Goal: Find specific page/section: Find specific page/section

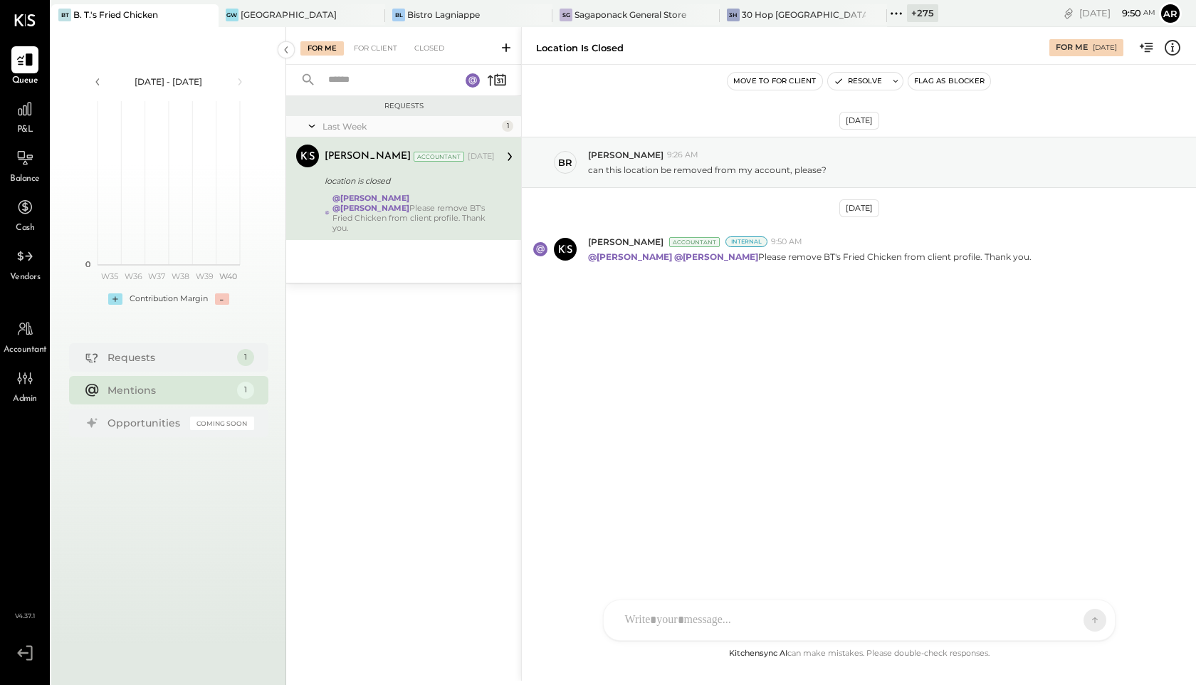
click at [653, 616] on div "AM [PERSON_NAME] B [PERSON_NAME] [PERSON_NAME] [PERSON_NAME] [PERSON_NAME] B [P…" at bounding box center [859, 620] width 513 height 41
click at [702, 558] on span "[PERSON_NAME]" at bounding box center [741, 555] width 112 height 14
click at [1062, 621] on icon at bounding box center [1061, 621] width 5 height 2
click at [1047, 583] on div "INTERNAL" at bounding box center [1070, 585] width 84 height 24
click at [667, 550] on div "*" at bounding box center [859, 559] width 483 height 57
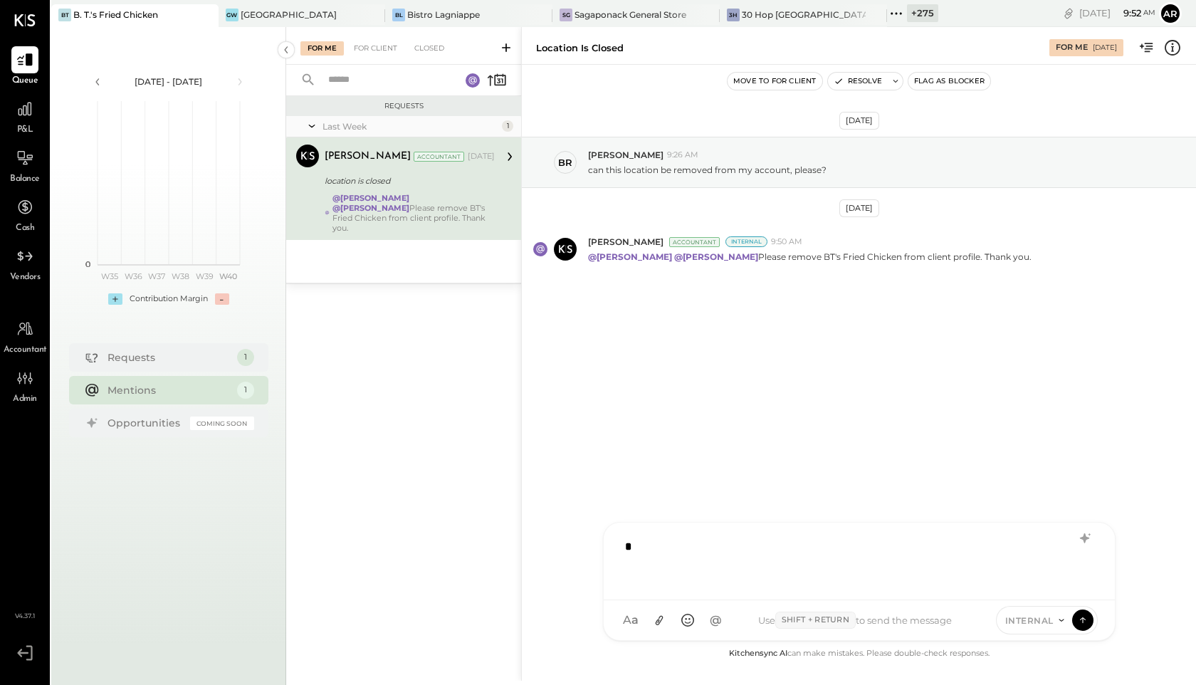
type input "*"
type input "**"
click at [689, 555] on span "[PERSON_NAME]" at bounding box center [741, 555] width 112 height 14
